Goal: Task Accomplishment & Management: Use online tool/utility

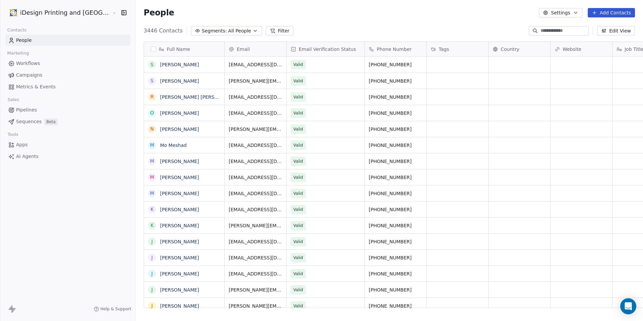
scroll to position [277, 525]
click at [41, 75] on link "Campaigns" at bounding box center [67, 75] width 124 height 11
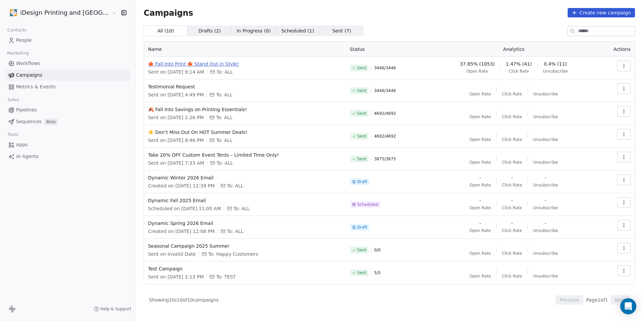
click at [199, 61] on span "🍁 Fall Into Print 🍁 Stand Out in Style!" at bounding box center [245, 64] width 194 height 7
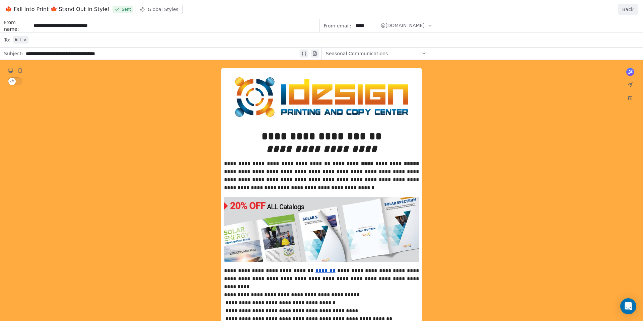
scroll to position [72, 0]
